Goal: Task Accomplishment & Management: Manage account settings

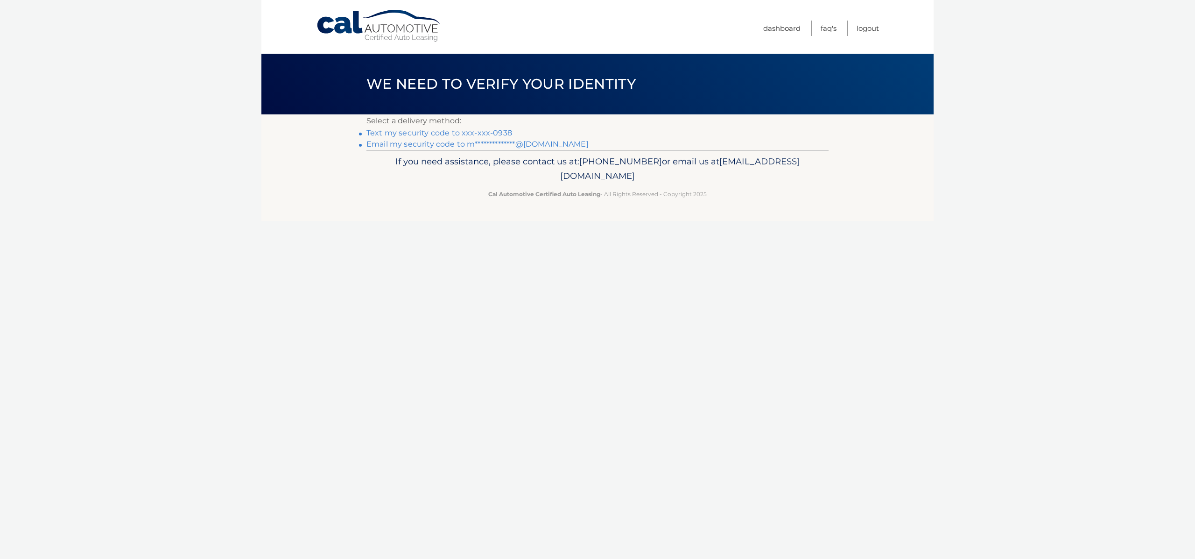
click at [442, 133] on link "Text my security code to xxx-xxx-0938" at bounding box center [439, 132] width 146 height 9
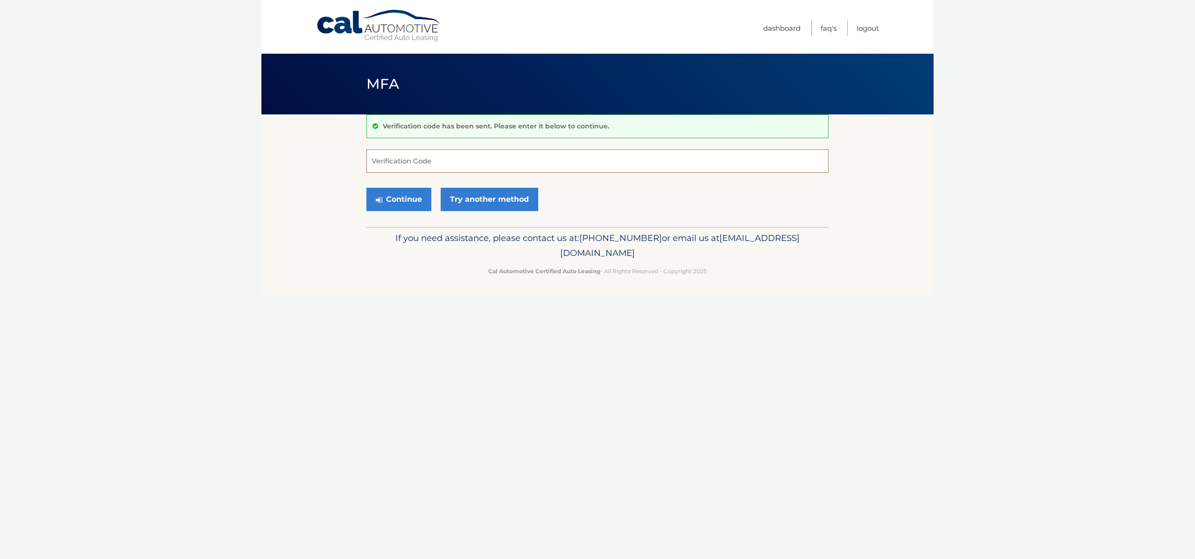
click at [420, 166] on input "Verification Code" at bounding box center [597, 160] width 462 height 23
type input "754367"
click at [406, 195] on button "Continue" at bounding box center [398, 199] width 65 height 23
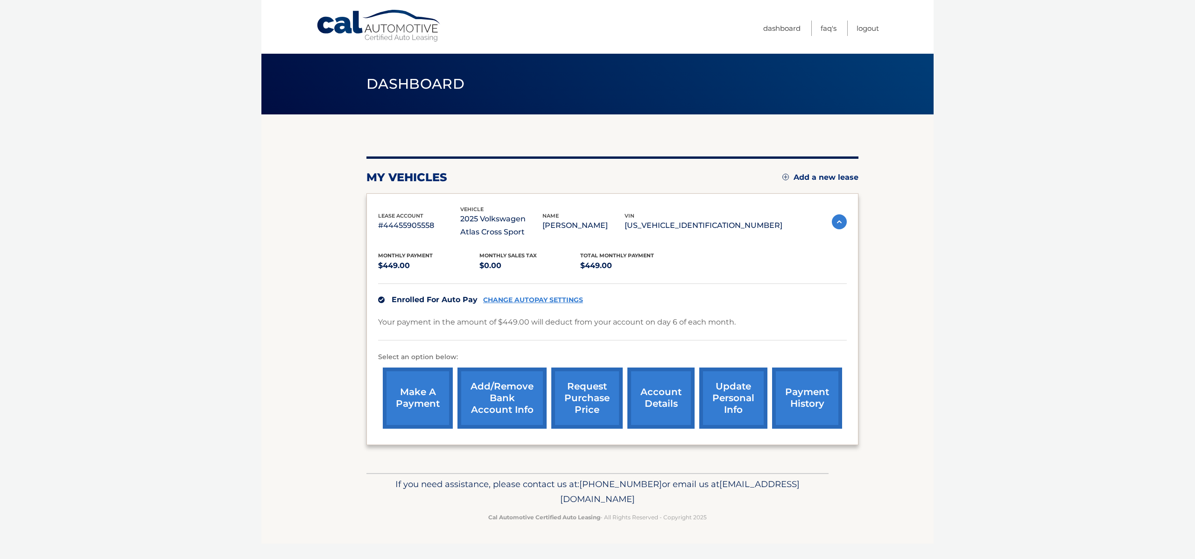
click at [523, 388] on link "Add/Remove bank account info" at bounding box center [501, 397] width 89 height 61
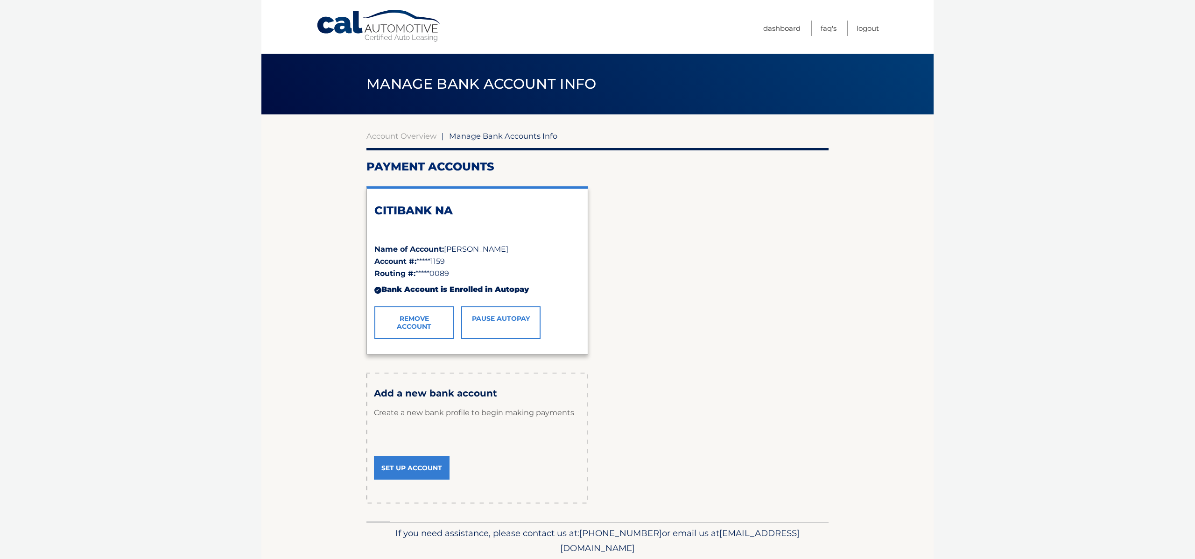
click at [420, 470] on link "Set Up Account" at bounding box center [412, 467] width 76 height 23
